Goal: Task Accomplishment & Management: Manage account settings

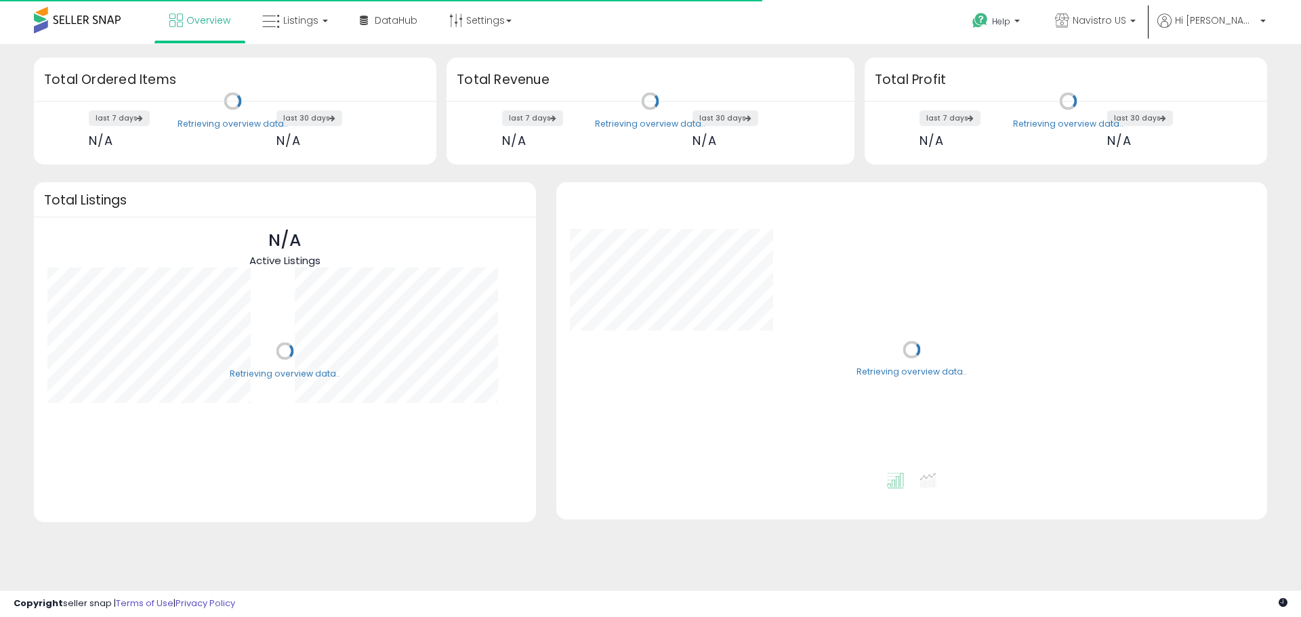
click at [261, 34] on link "Listings" at bounding box center [295, 20] width 86 height 41
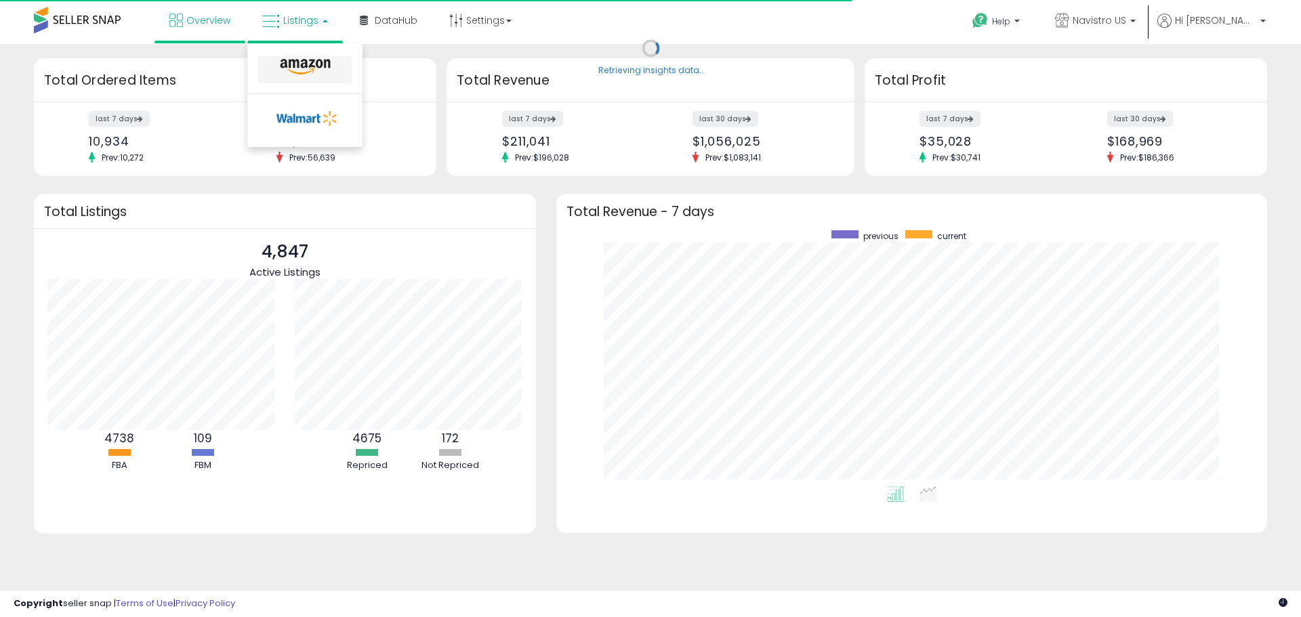
scroll to position [256, 683]
click at [308, 66] on icon at bounding box center [305, 67] width 59 height 18
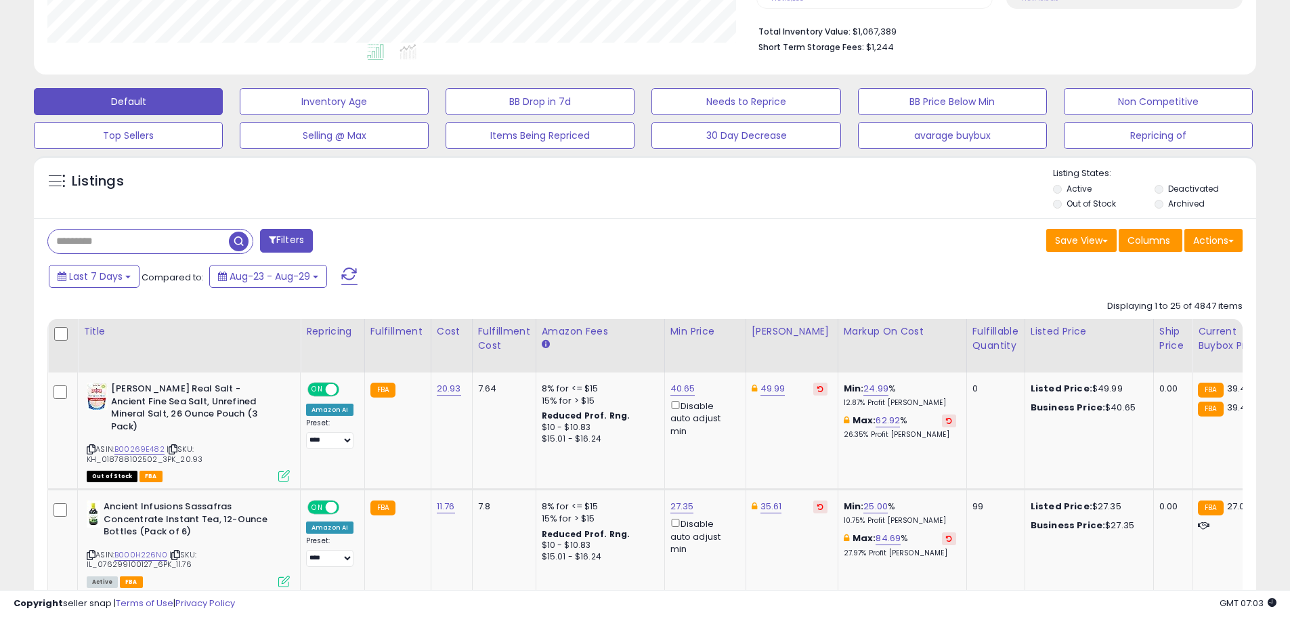
scroll to position [474, 0]
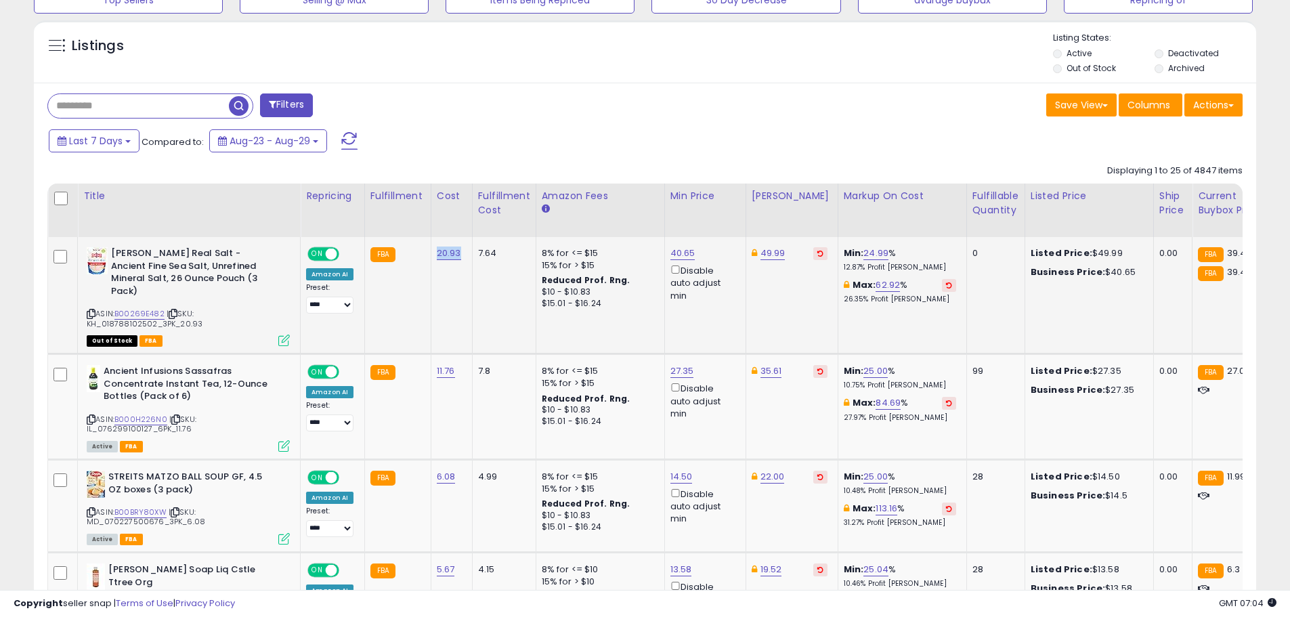
drag, startPoint x: 432, startPoint y: 251, endPoint x: 458, endPoint y: 252, distance: 25.7
click at [458, 252] on td "20.93" at bounding box center [451, 295] width 41 height 117
click at [472, 241] on td "7.64" at bounding box center [504, 295] width 64 height 117
drag, startPoint x: 493, startPoint y: 251, endPoint x: 476, endPoint y: 245, distance: 18.2
click at [473, 245] on td "7.64" at bounding box center [504, 295] width 64 height 117
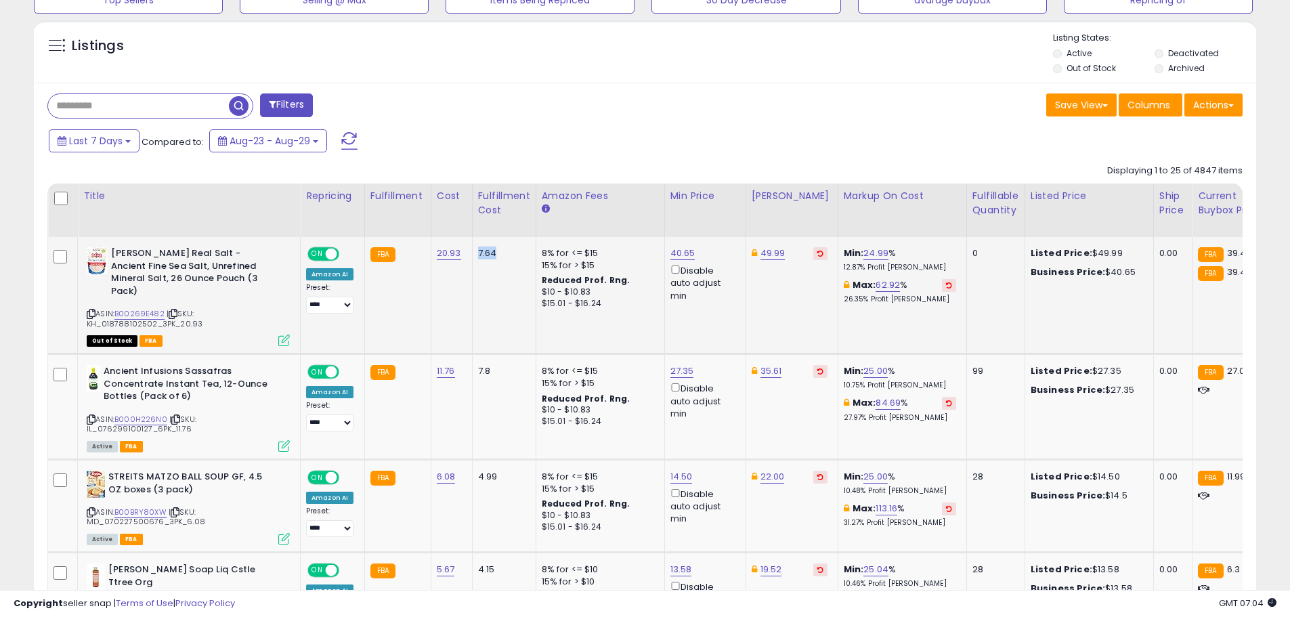
click at [507, 242] on td "7.64" at bounding box center [504, 295] width 64 height 117
drag, startPoint x: 425, startPoint y: 249, endPoint x: 463, endPoint y: 250, distance: 37.9
click at [463, 250] on tr "**********" at bounding box center [1090, 295] width 2084 height 117
click at [463, 249] on td "20.93" at bounding box center [451, 295] width 41 height 117
drag, startPoint x: 431, startPoint y: 253, endPoint x: 459, endPoint y: 252, distance: 27.1
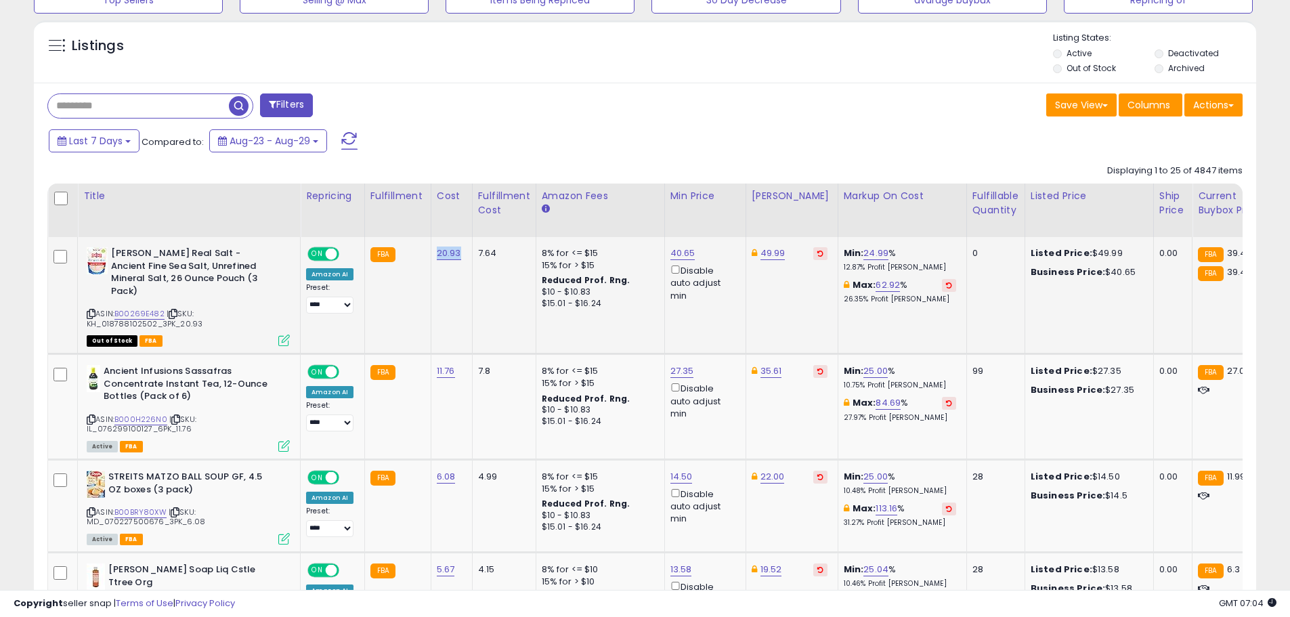
click at [459, 252] on td "20.93" at bounding box center [451, 295] width 41 height 117
click at [463, 249] on td "20.93" at bounding box center [451, 295] width 41 height 117
drag, startPoint x: 468, startPoint y: 250, endPoint x: 433, endPoint y: 246, distance: 35.5
click at [434, 247] on td "20.93" at bounding box center [451, 295] width 41 height 117
click at [434, 240] on td "20.93" at bounding box center [451, 295] width 41 height 117
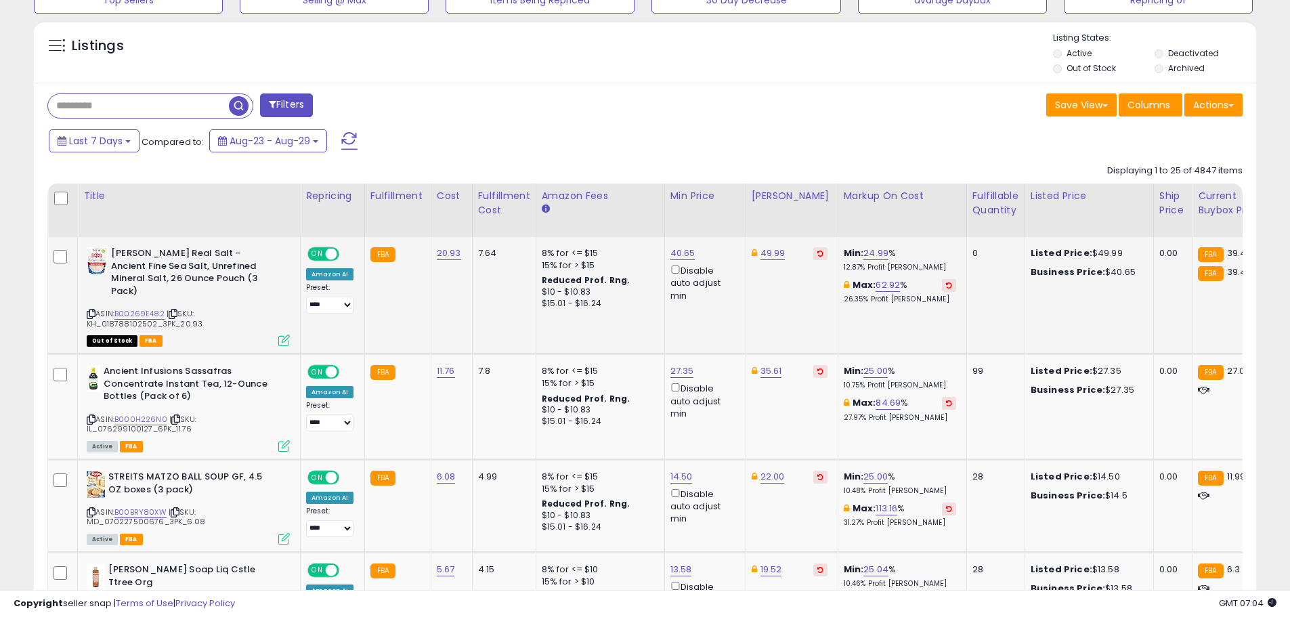
click at [479, 279] on td "7.64" at bounding box center [504, 295] width 64 height 117
drag, startPoint x: 475, startPoint y: 251, endPoint x: 497, endPoint y: 250, distance: 22.4
click at [495, 250] on div "7.64" at bounding box center [501, 253] width 47 height 12
click at [498, 250] on div "7.64" at bounding box center [501, 253] width 47 height 12
drag, startPoint x: 894, startPoint y: 283, endPoint x: 859, endPoint y: 284, distance: 35.2
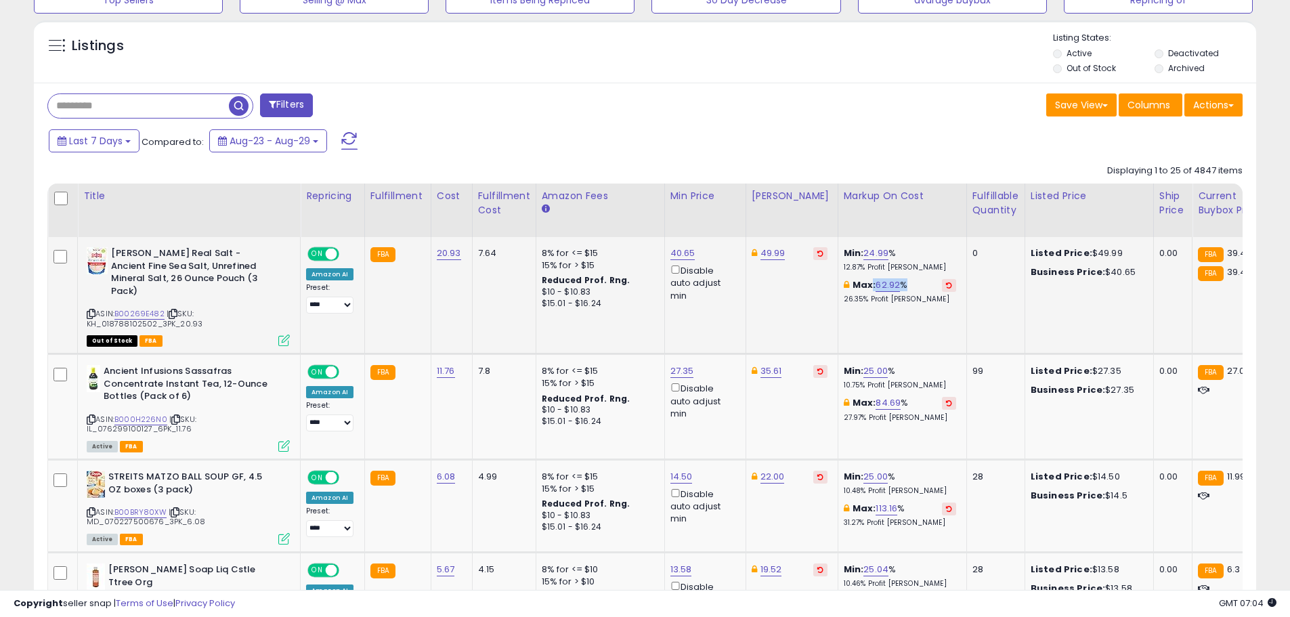
click at [859, 284] on div "Max: 62.92 % 26.35% Profit [PERSON_NAME]" at bounding box center [900, 291] width 112 height 25
click at [839, 321] on td "Min: 24.99 % 12.87% Profit [PERSON_NAME]: 62.92 % 26.35% Profit [PERSON_NAME]" at bounding box center [902, 295] width 129 height 117
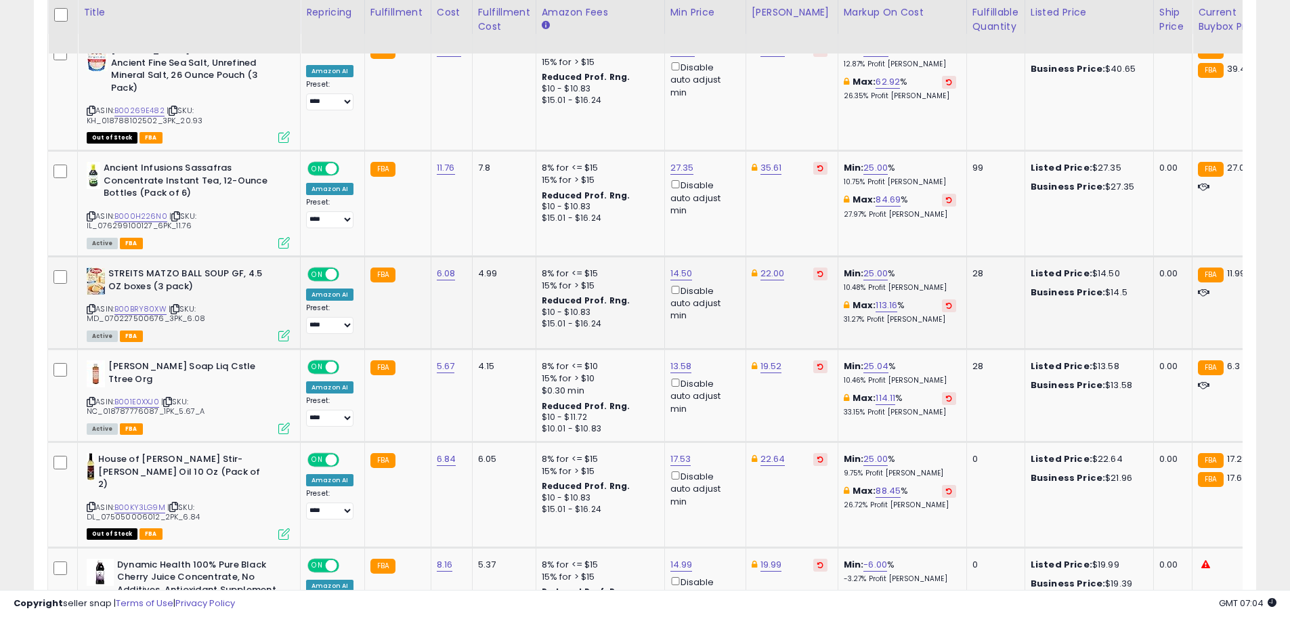
scroll to position [610, 0]
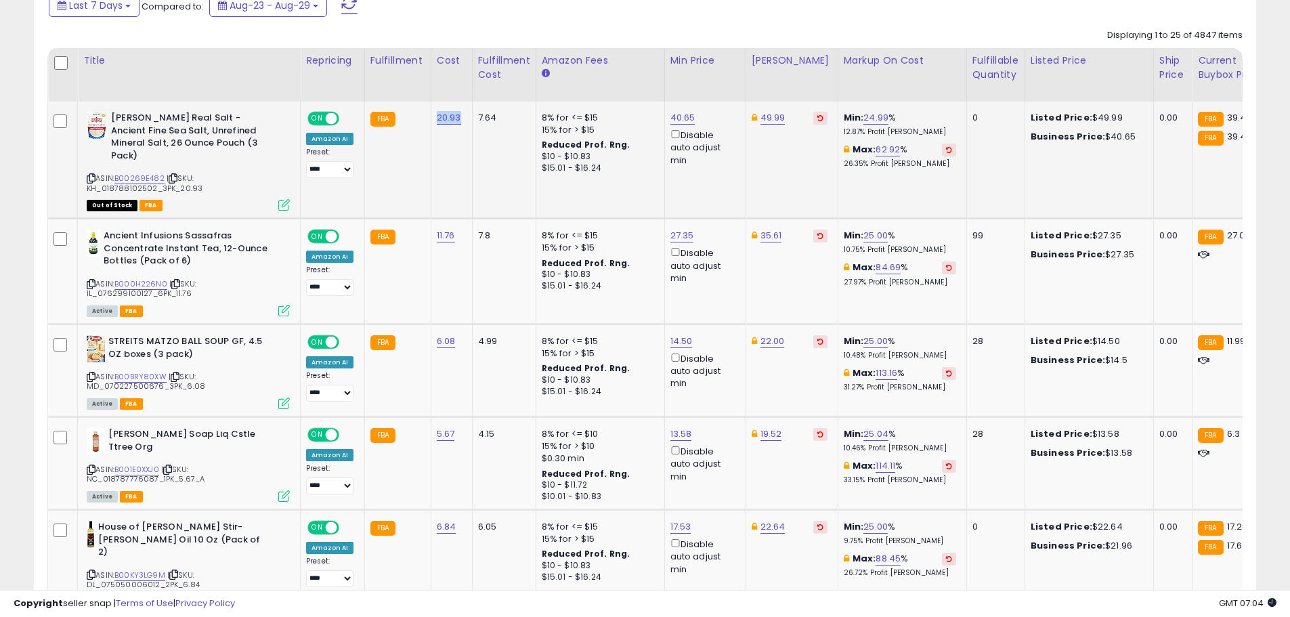
drag, startPoint x: 429, startPoint y: 116, endPoint x: 460, endPoint y: 117, distance: 31.2
click at [460, 117] on td "20.93" at bounding box center [451, 160] width 41 height 117
click at [461, 117] on td "20.93" at bounding box center [451, 160] width 41 height 117
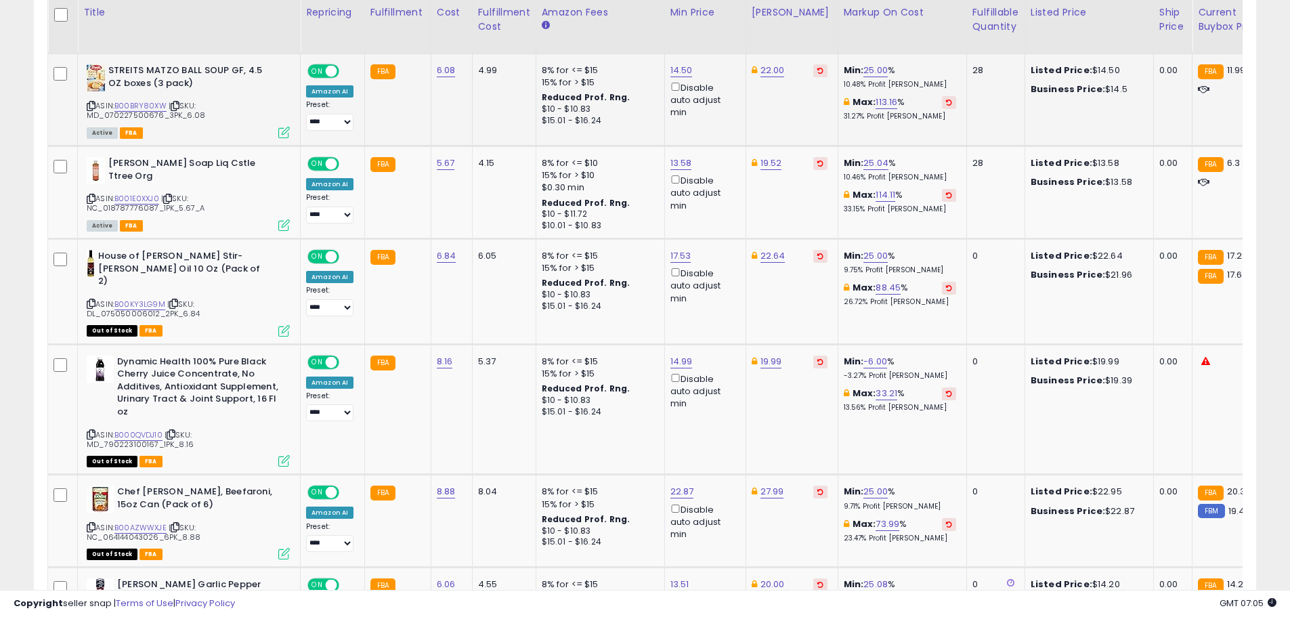
scroll to position [948, 0]
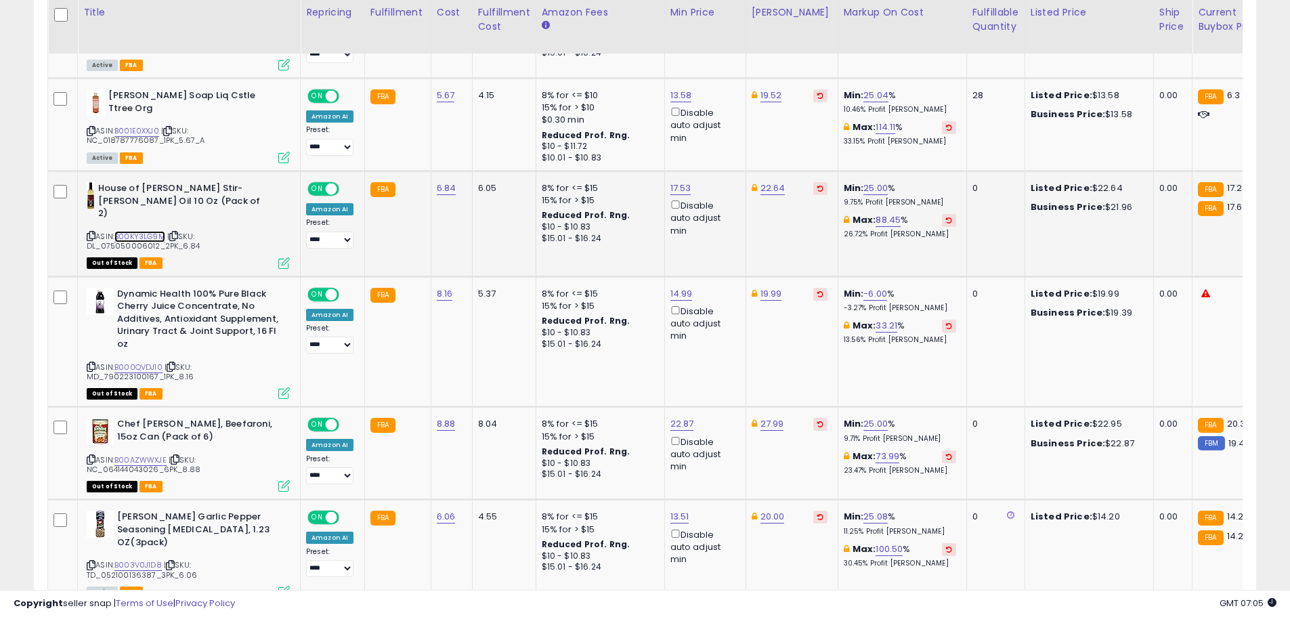
click at [147, 231] on link "B00KY3LG9M" at bounding box center [139, 237] width 51 height 12
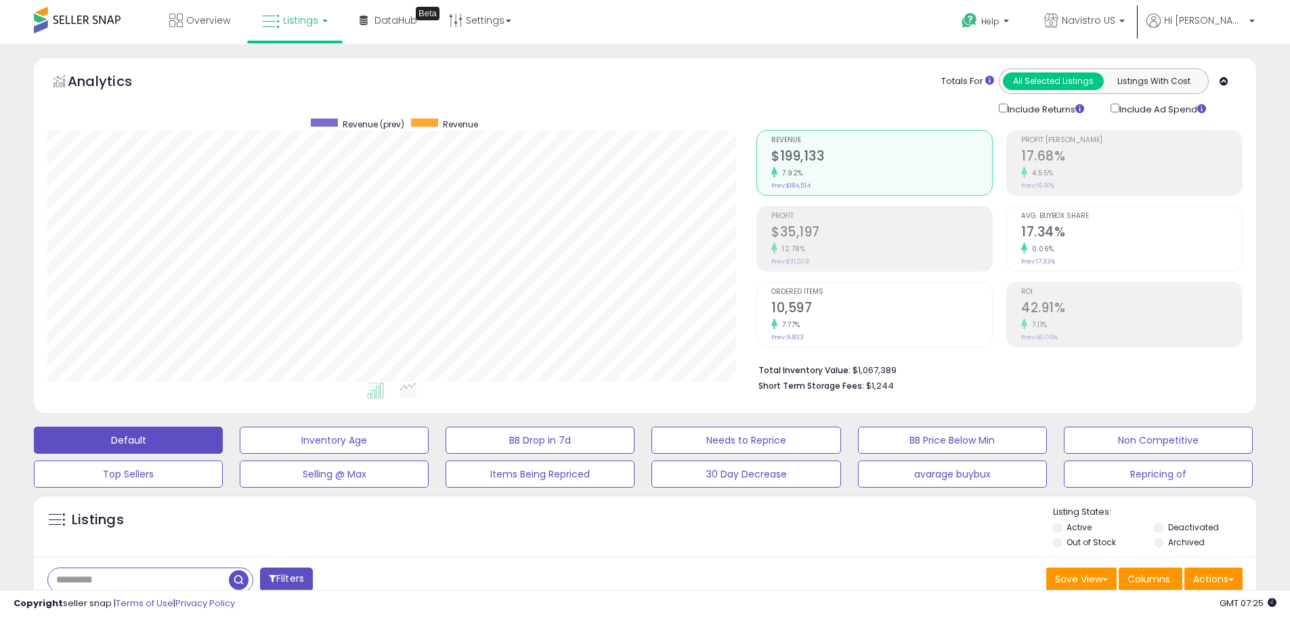
scroll to position [406, 0]
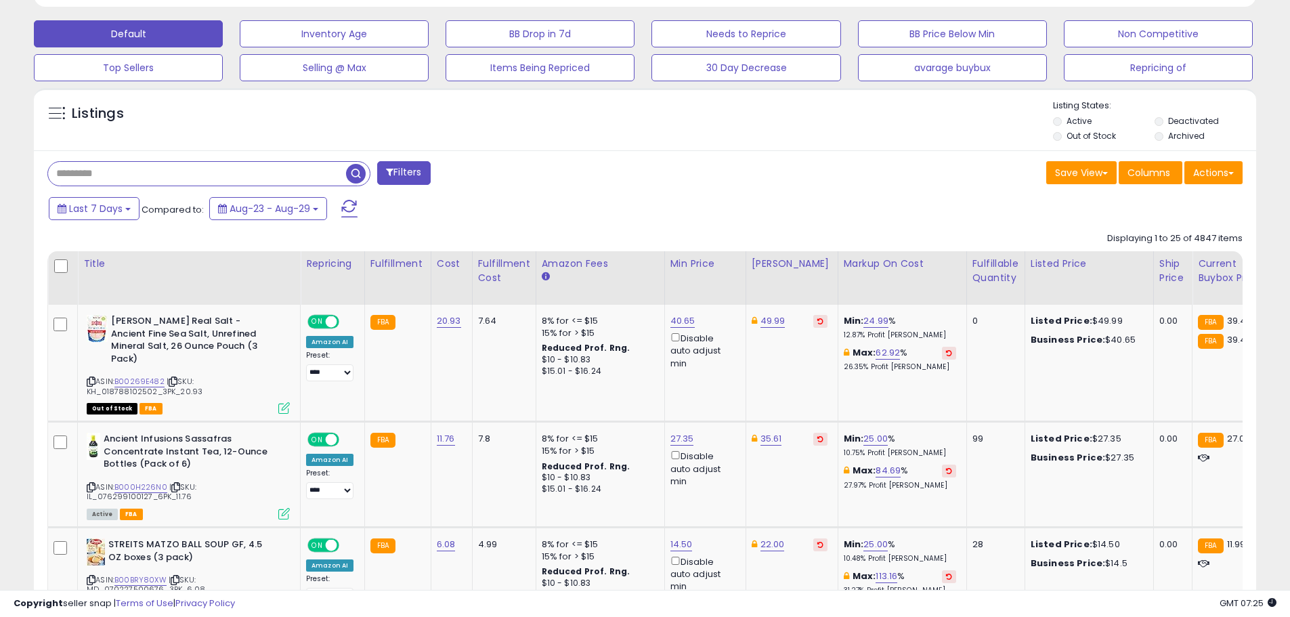
click at [156, 174] on input "text" at bounding box center [197, 174] width 298 height 24
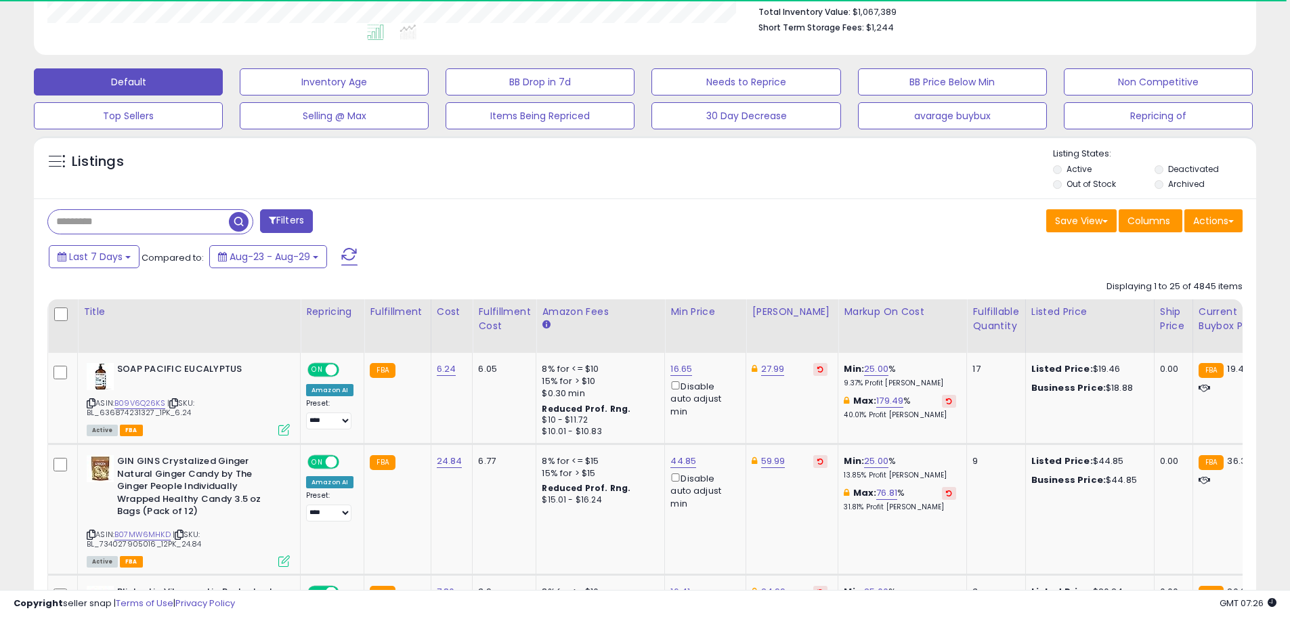
scroll to position [426, 0]
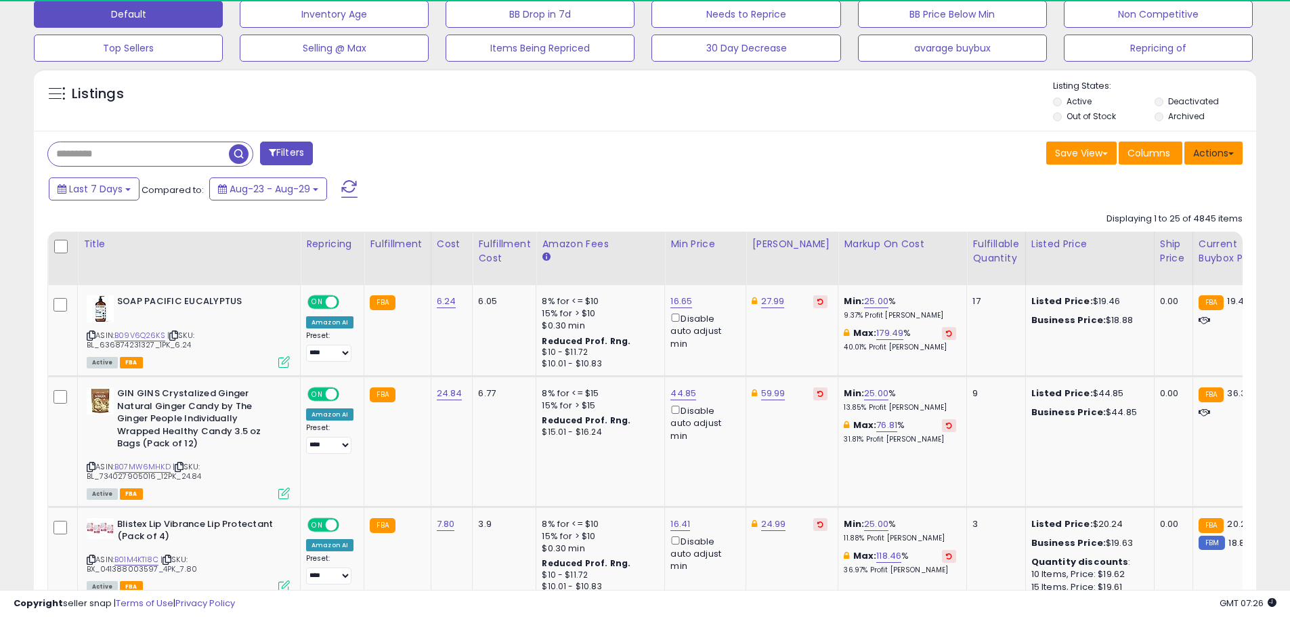
click at [1214, 155] on button "Actions" at bounding box center [1214, 153] width 58 height 23
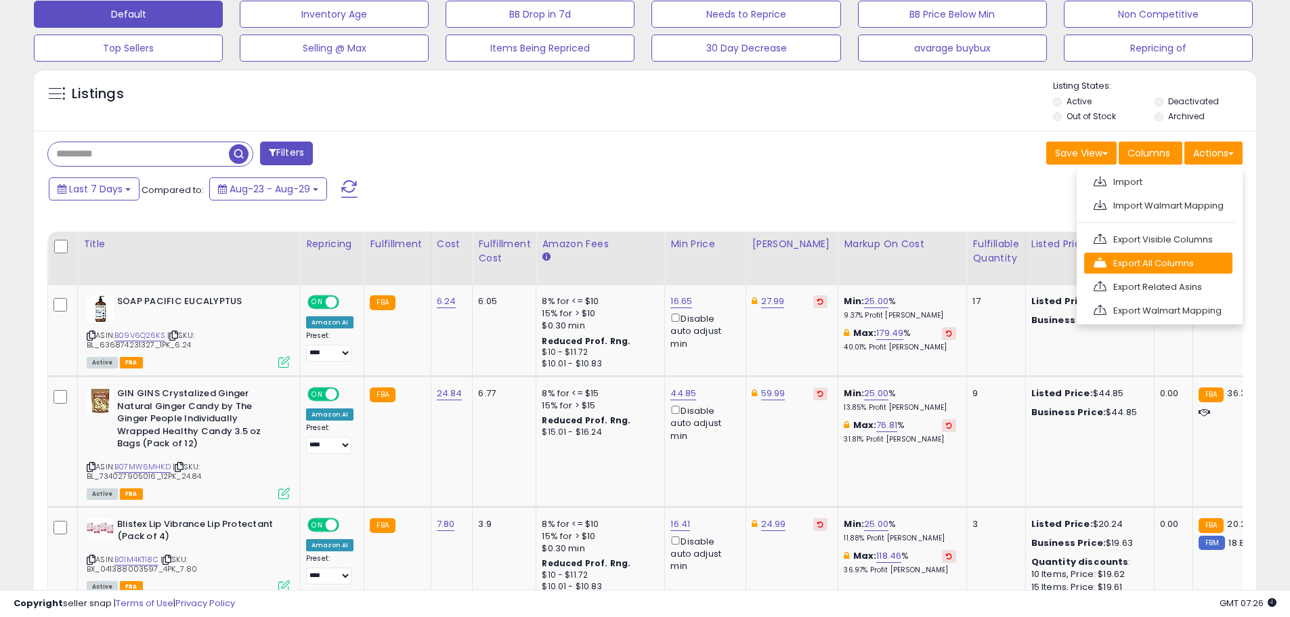
click at [1162, 261] on link "Export All Columns" at bounding box center [1158, 263] width 148 height 21
